Goal: Information Seeking & Learning: Find specific fact

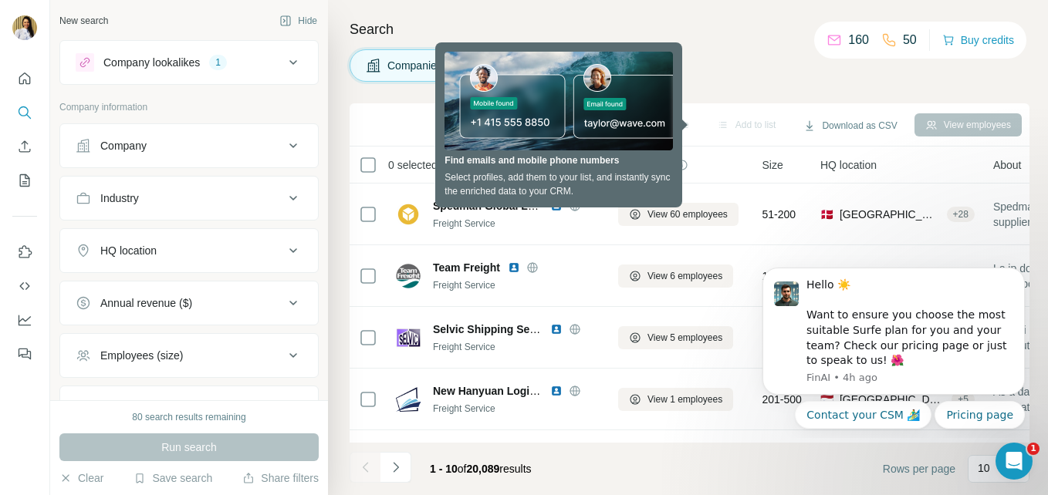
click at [764, 33] on h4 "Search" at bounding box center [689, 30] width 680 height 22
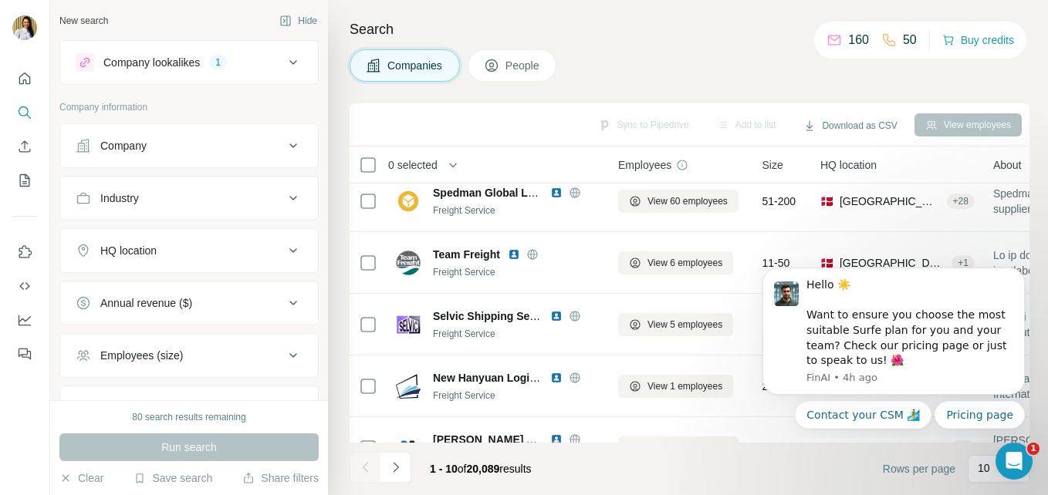
scroll to position [8, 0]
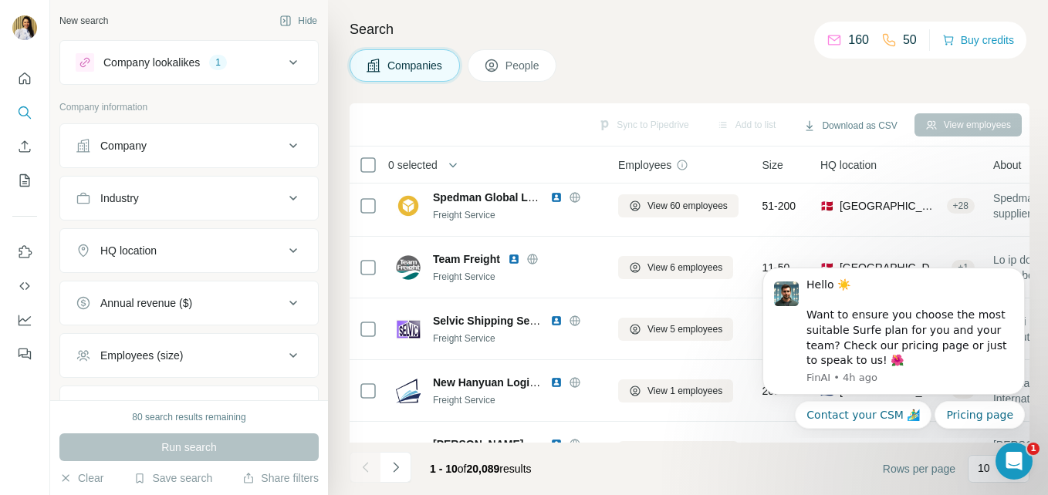
click at [166, 237] on button "HQ location" at bounding box center [189, 250] width 258 height 37
click at [159, 294] on input "text" at bounding box center [189, 289] width 227 height 28
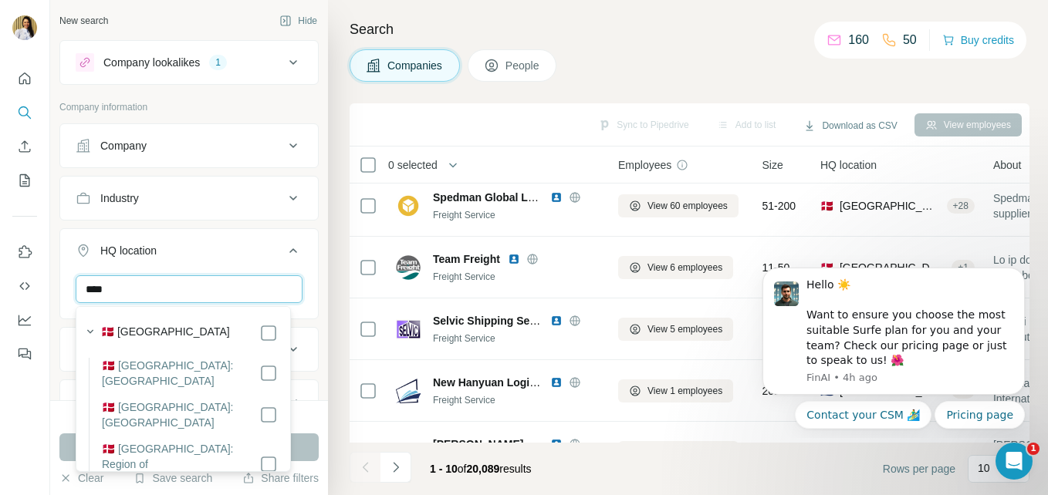
type input "****"
click at [147, 333] on label "🇩🇰 [GEOGRAPHIC_DATA]" at bounding box center [165, 333] width 129 height 19
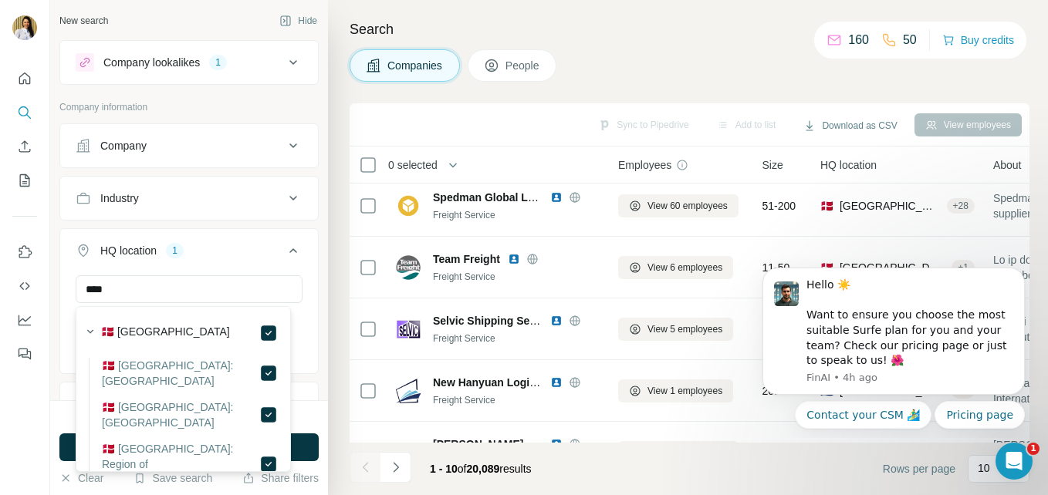
click at [147, 333] on label "🇩🇰 [GEOGRAPHIC_DATA]" at bounding box center [165, 333] width 129 height 19
click at [316, 451] on button "Run search" at bounding box center [188, 448] width 259 height 28
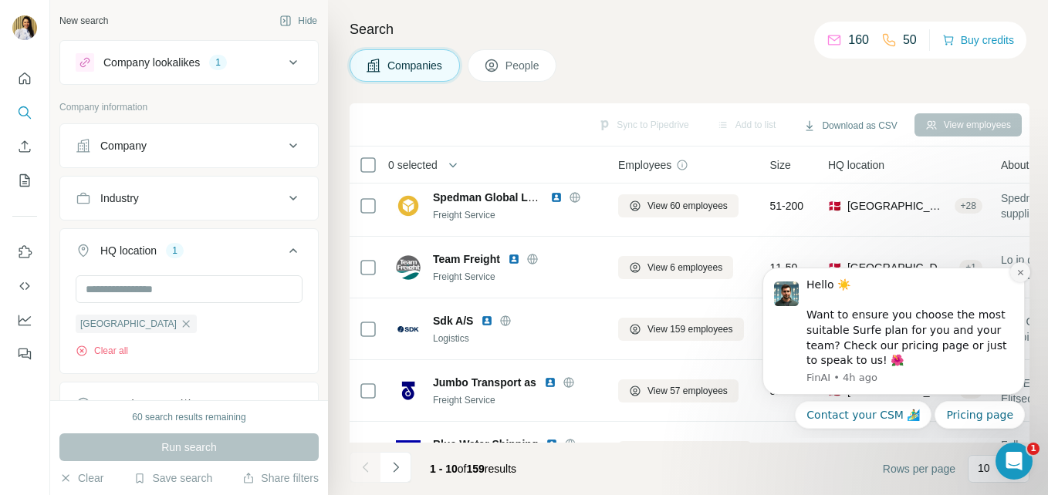
click at [1016, 275] on icon "Dismiss notification" at bounding box center [1020, 272] width 8 height 8
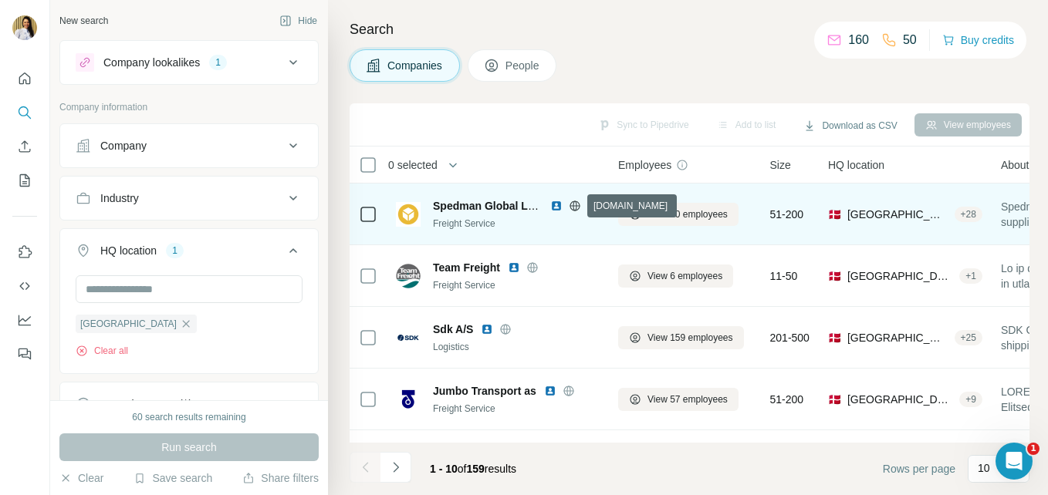
click at [573, 207] on icon at bounding box center [574, 206] width 4 height 10
click at [556, 202] on img at bounding box center [556, 206] width 12 height 12
